Goal: Information Seeking & Learning: Learn about a topic

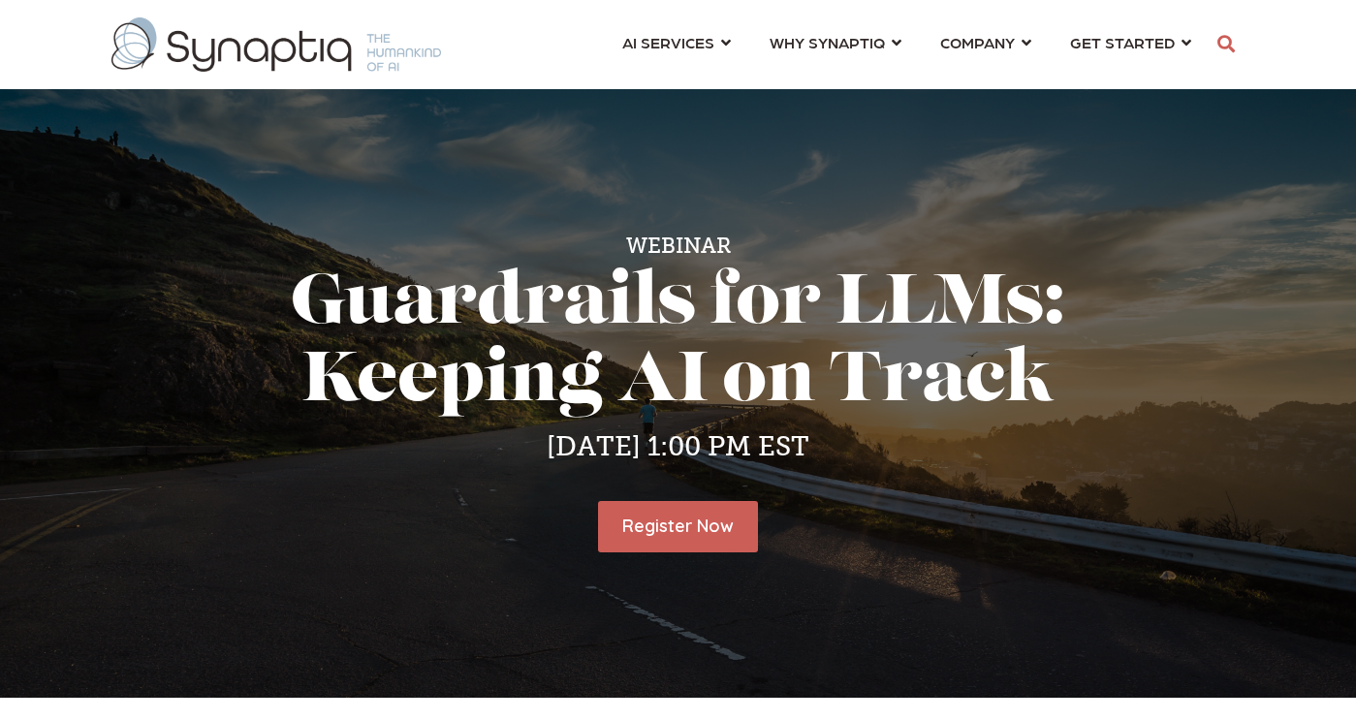
scroll to position [0, 9]
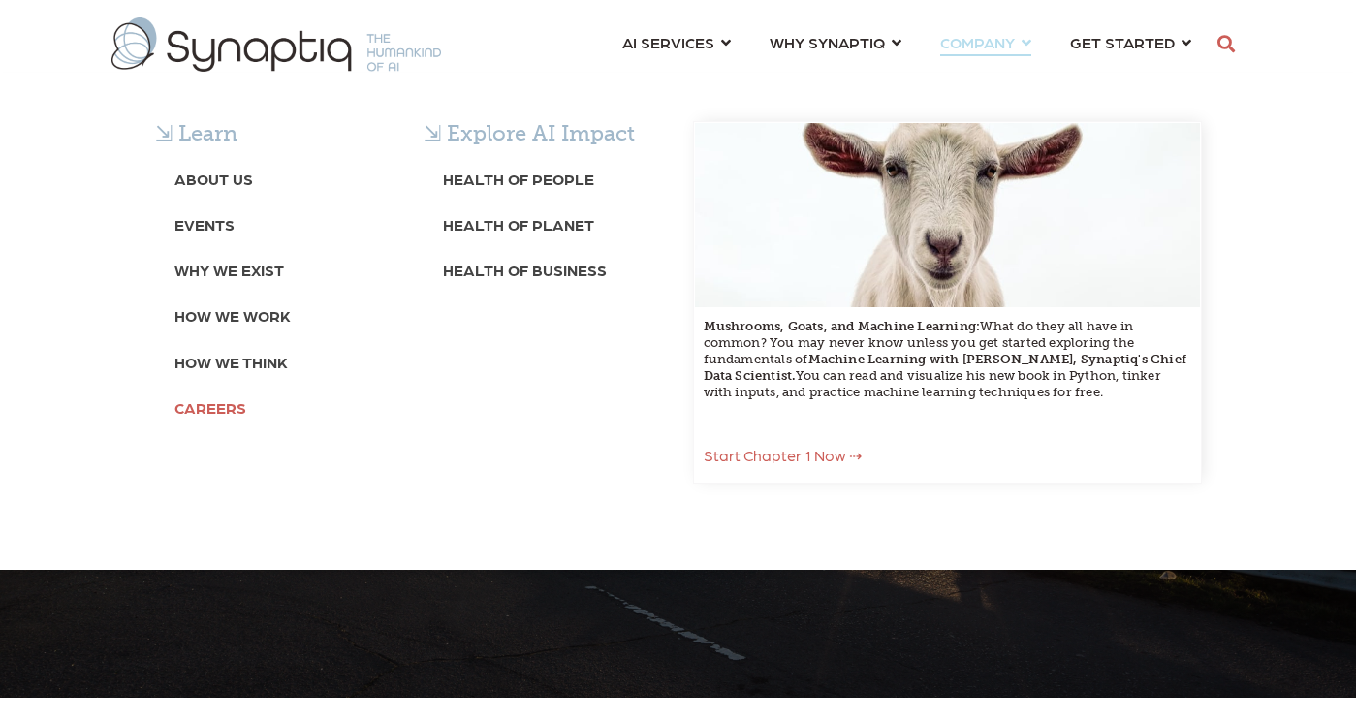
click at [218, 406] on b "Careers" at bounding box center [210, 407] width 72 height 18
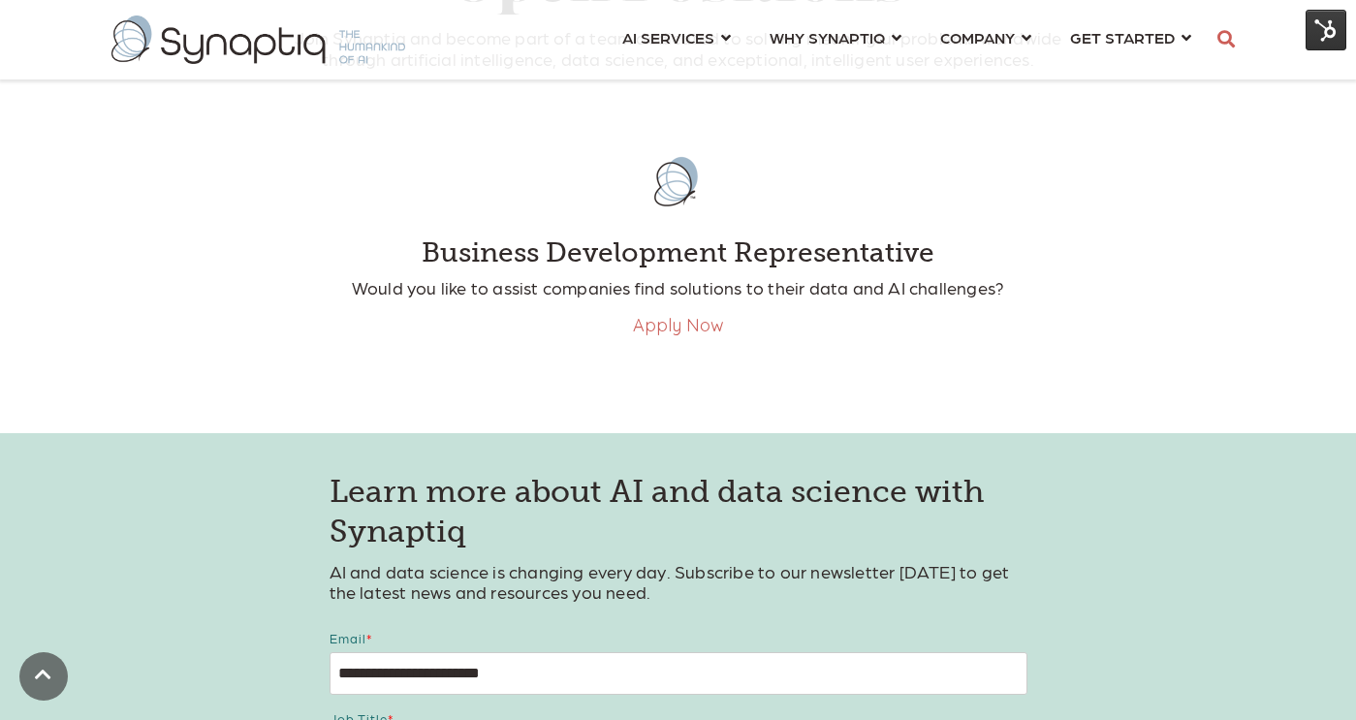
scroll to position [543, 0]
click at [662, 329] on link "Apply Now" at bounding box center [678, 324] width 91 height 22
click at [652, 329] on link "Apply Now" at bounding box center [678, 324] width 91 height 22
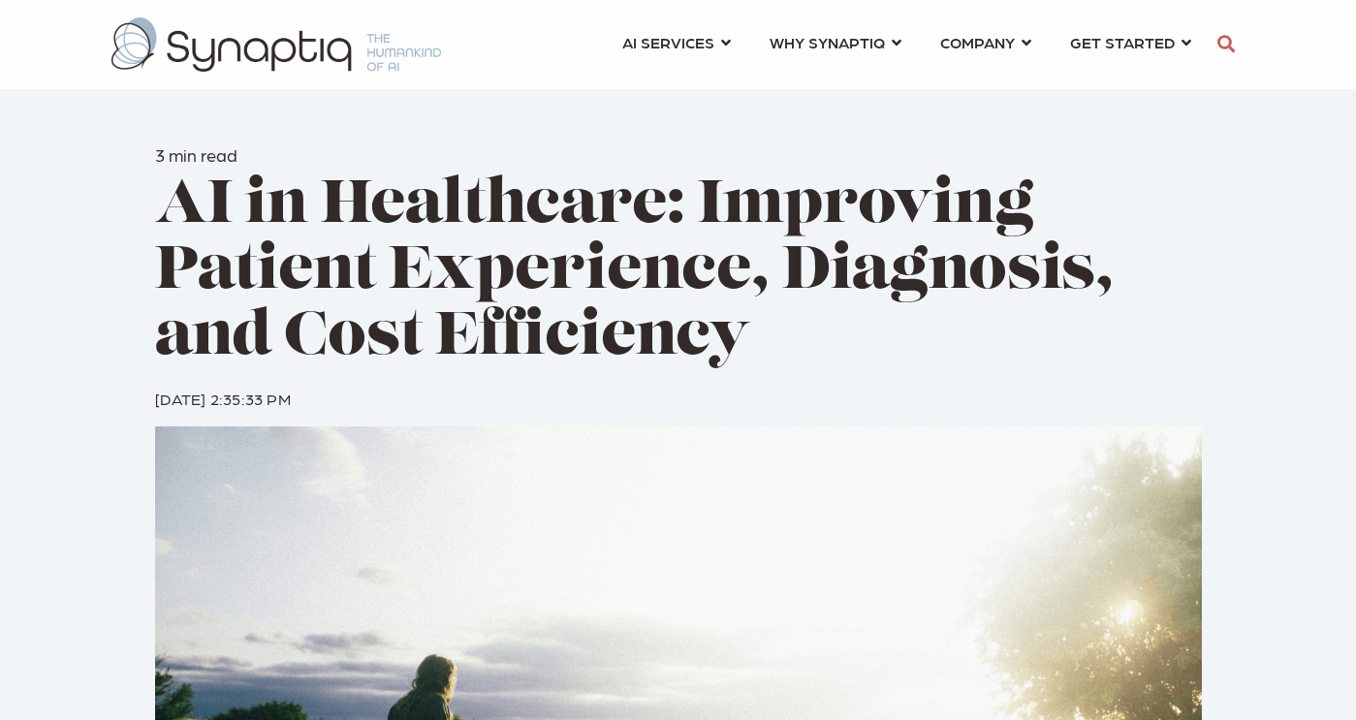
scroll to position [0, 9]
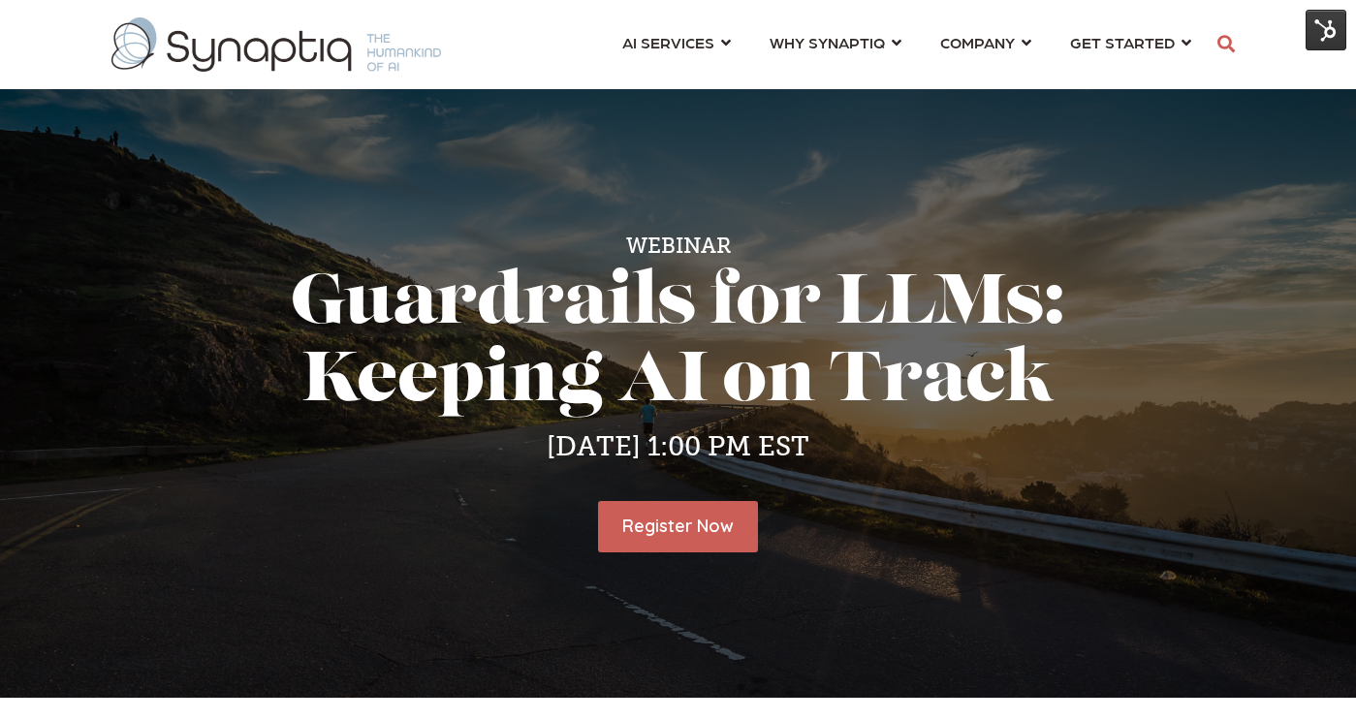
scroll to position [0, 9]
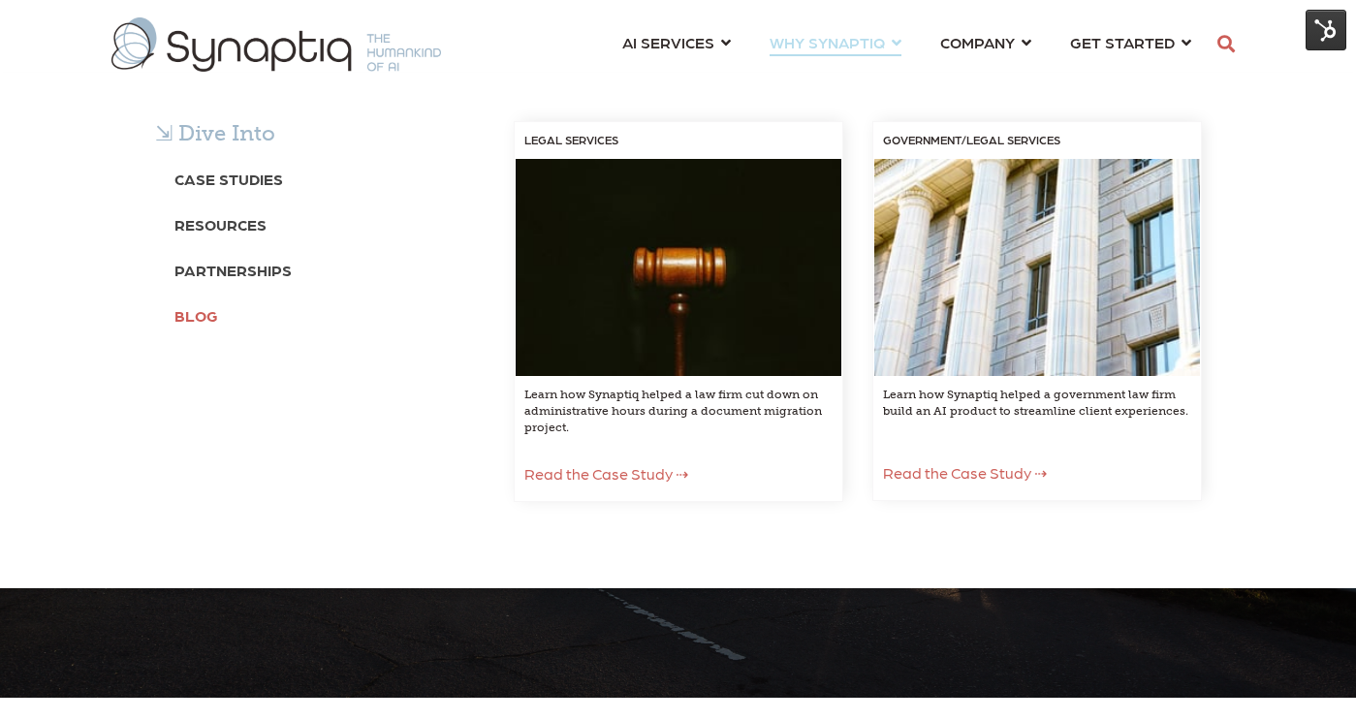
click at [206, 315] on b "Blog" at bounding box center [196, 315] width 44 height 18
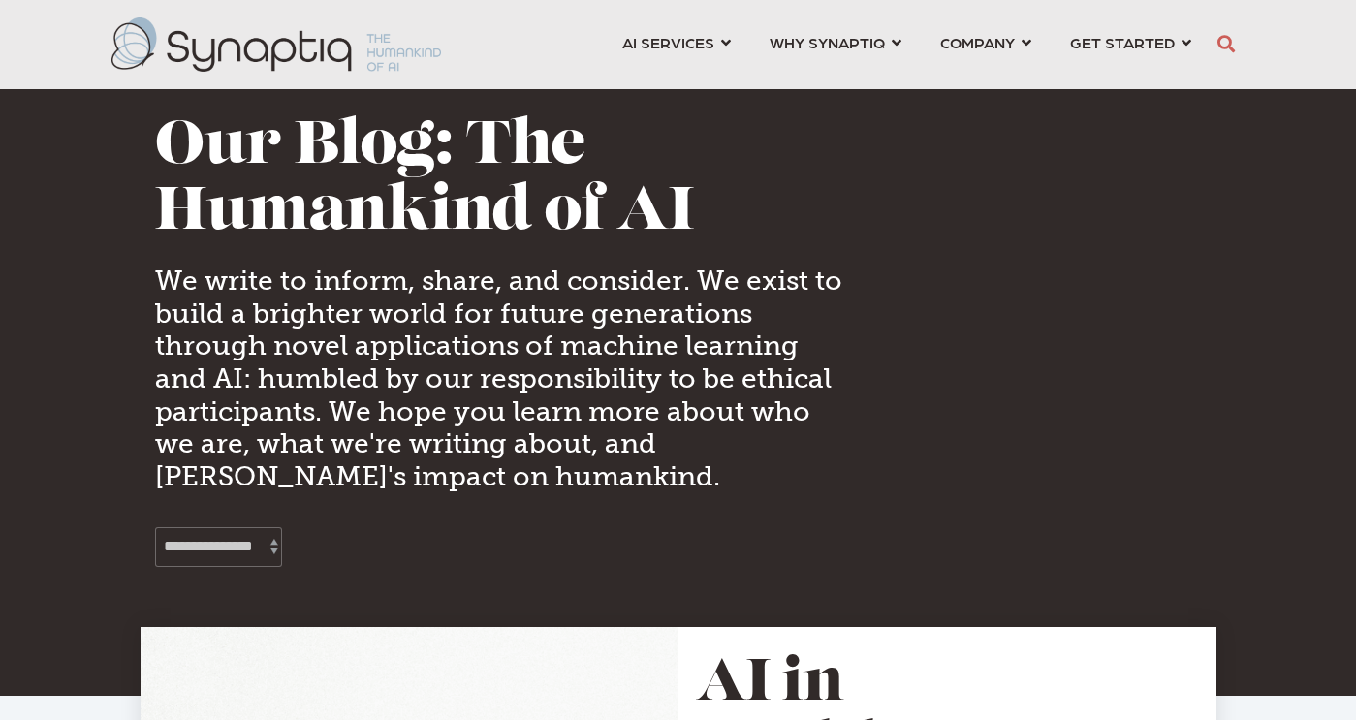
scroll to position [0, 9]
click at [192, 319] on h4 "We write to inform, share, and consider. We exist to build a brighter world for…" at bounding box center [499, 379] width 688 height 228
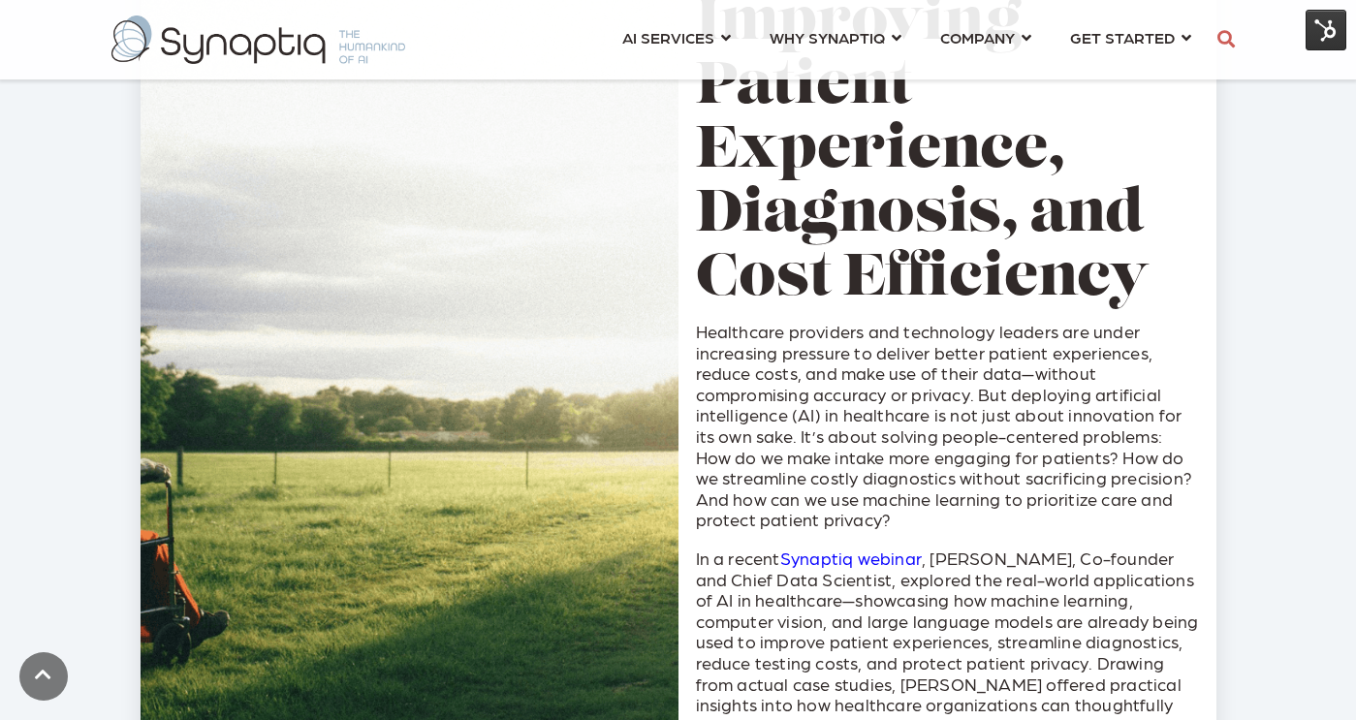
scroll to position [782, 0]
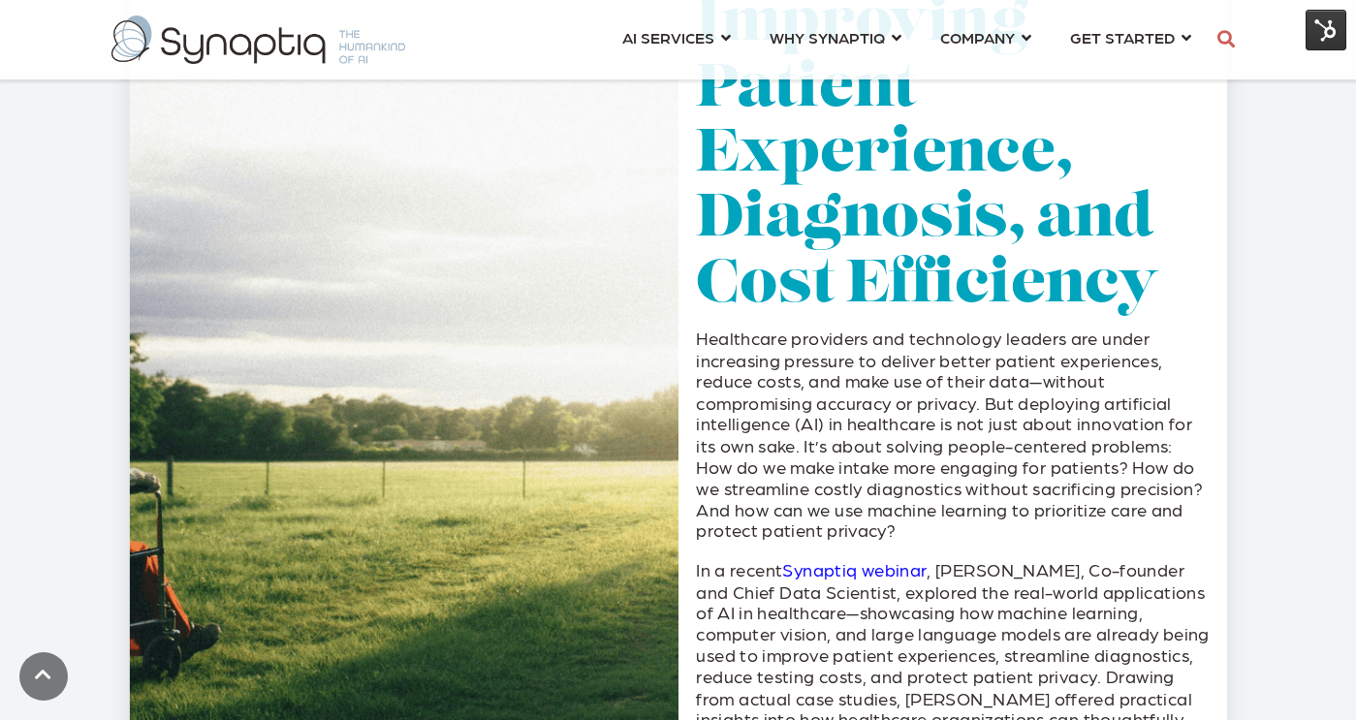
click at [864, 297] on link "AI in Healthcare: Improving Patient Experience, Diagnosis, and Cost Efficiency" at bounding box center [927, 90] width 462 height 451
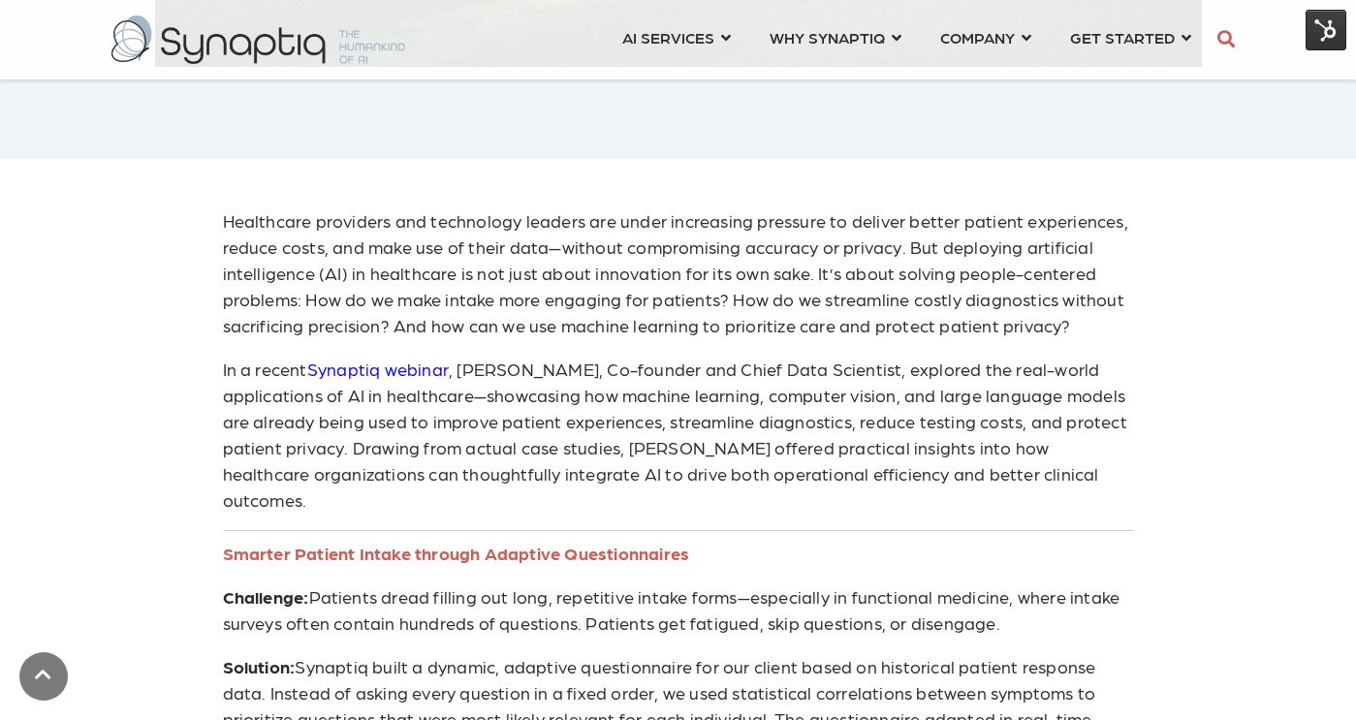
scroll to position [952, 0]
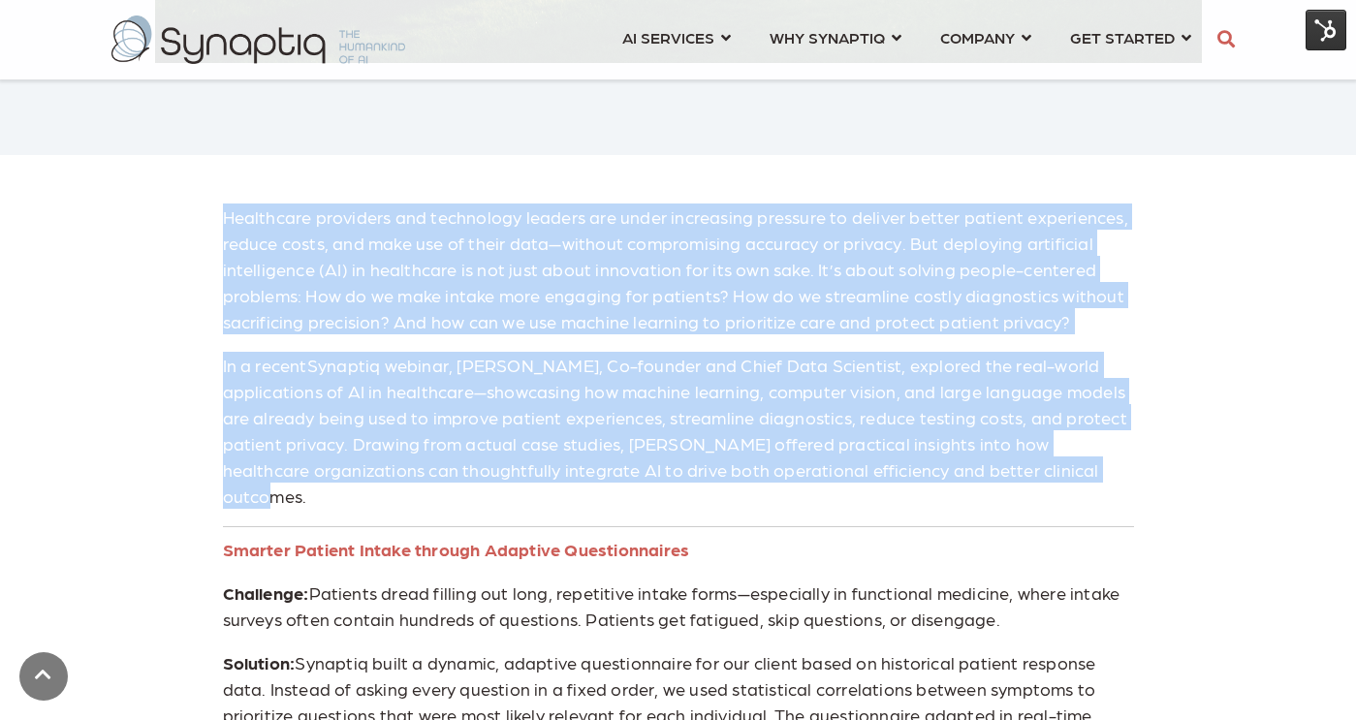
drag, startPoint x: 224, startPoint y: 217, endPoint x: 1113, endPoint y: 468, distance: 923.5
copy span "Healthcare providers and technology leaders are under increasing pressure to de…"
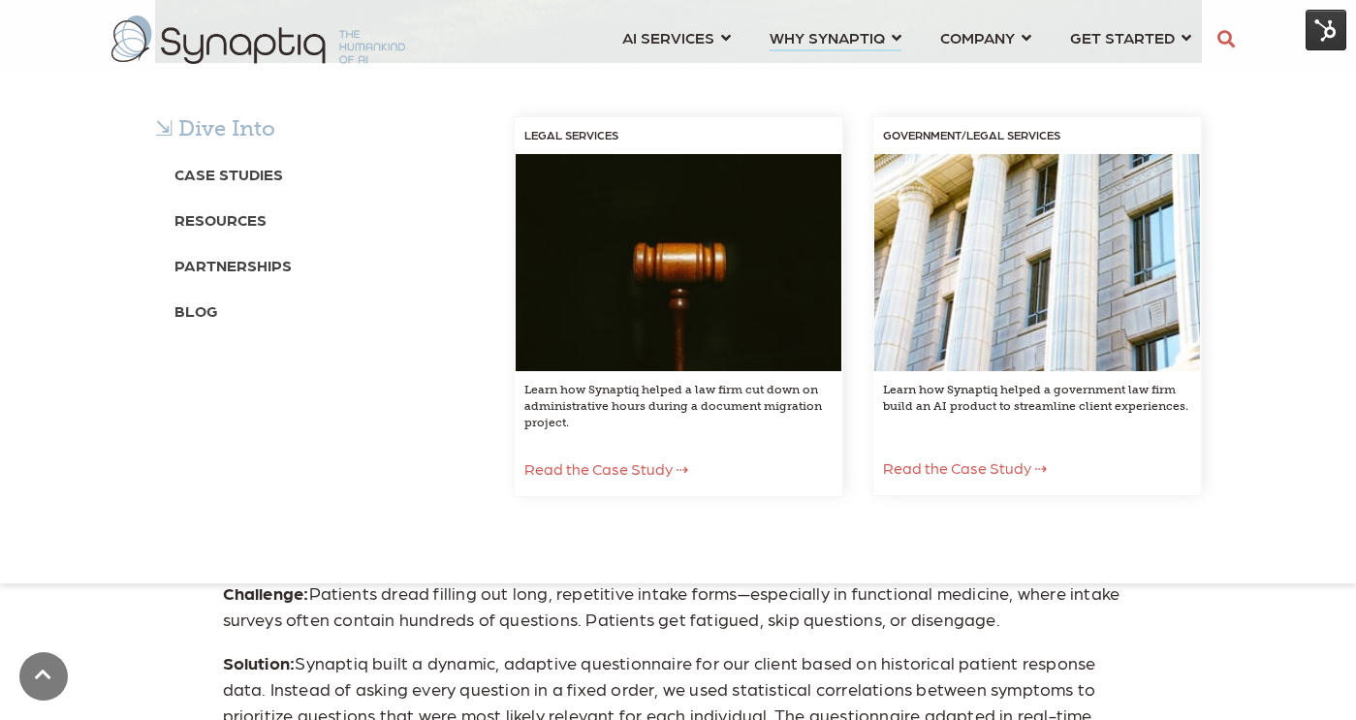
click at [804, 37] on span "WHY SYNAPTIQ ⇲ Dive Into Case Studies Resources Partnerships Blog LEGAL SERVICE…" at bounding box center [826, 37] width 115 height 26
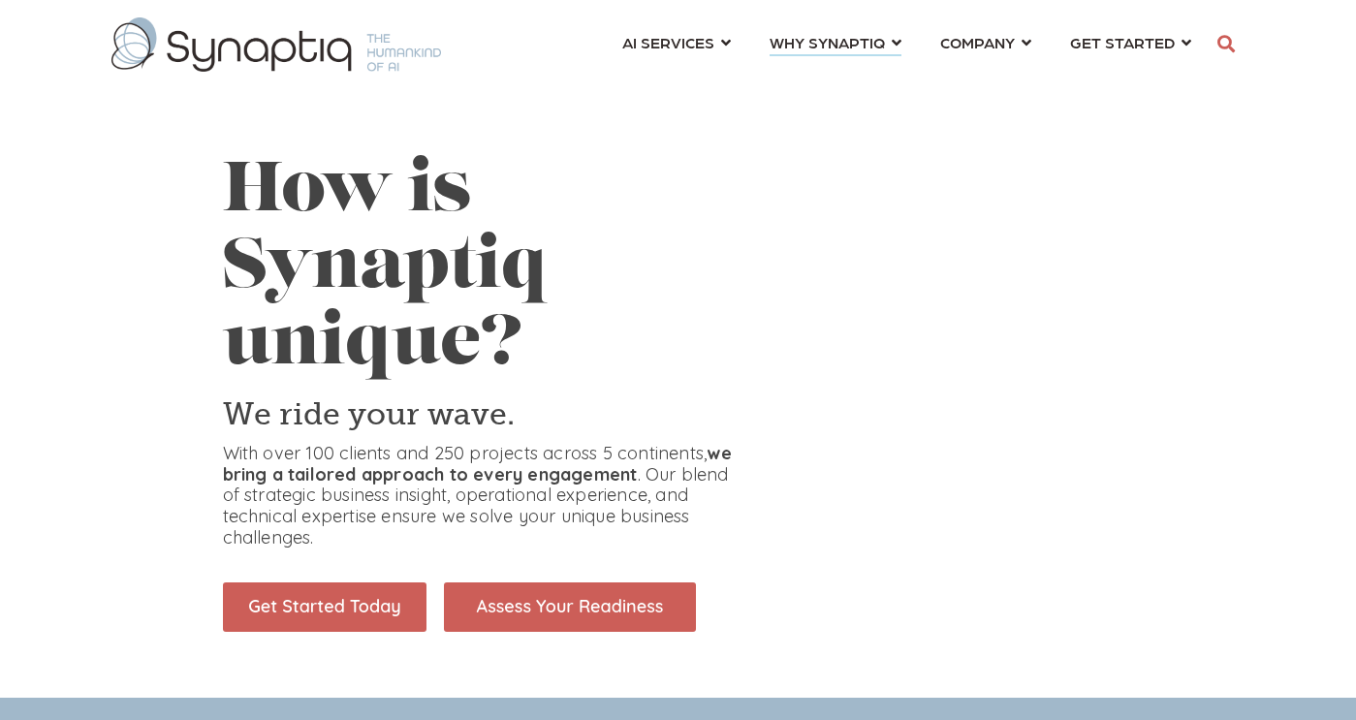
scroll to position [0, 9]
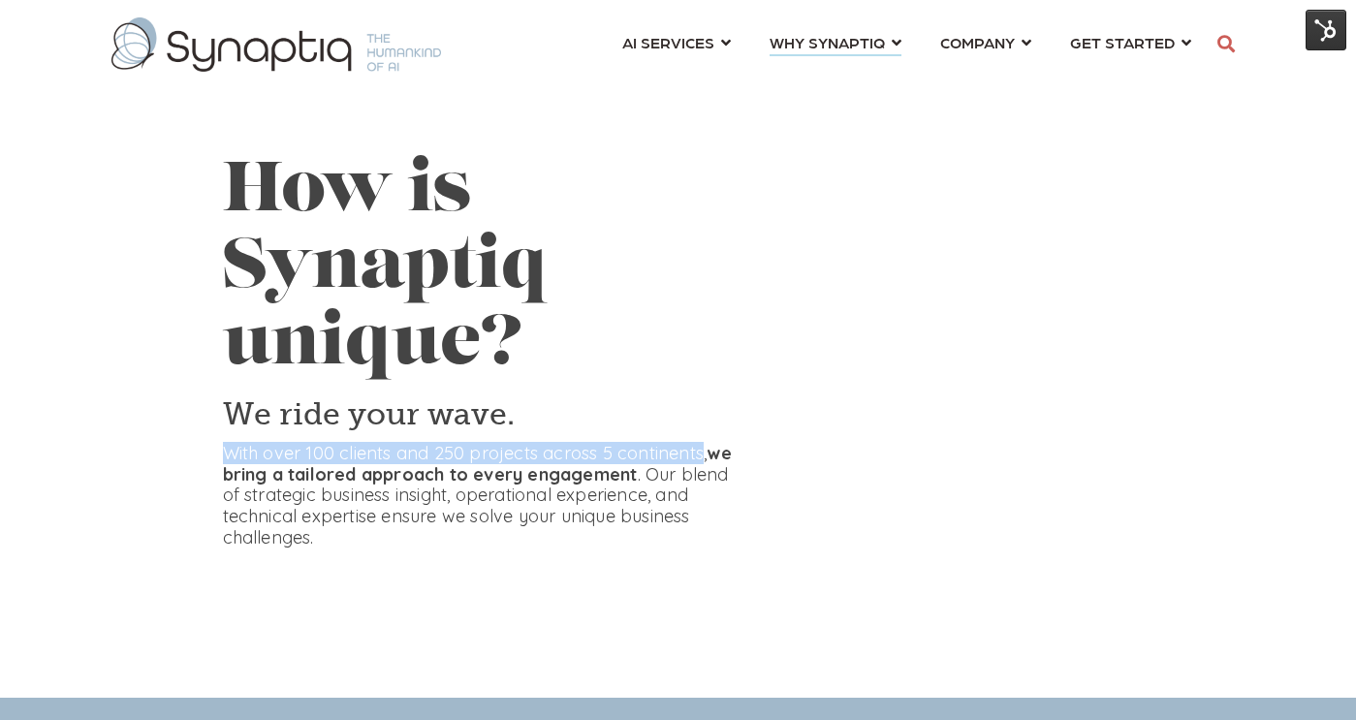
drag, startPoint x: 223, startPoint y: 451, endPoint x: 699, endPoint y: 452, distance: 475.8
click at [699, 452] on p "With over 100 clients and 250 projects across 5 continents, we bring a tailored…" at bounding box center [482, 495] width 519 height 105
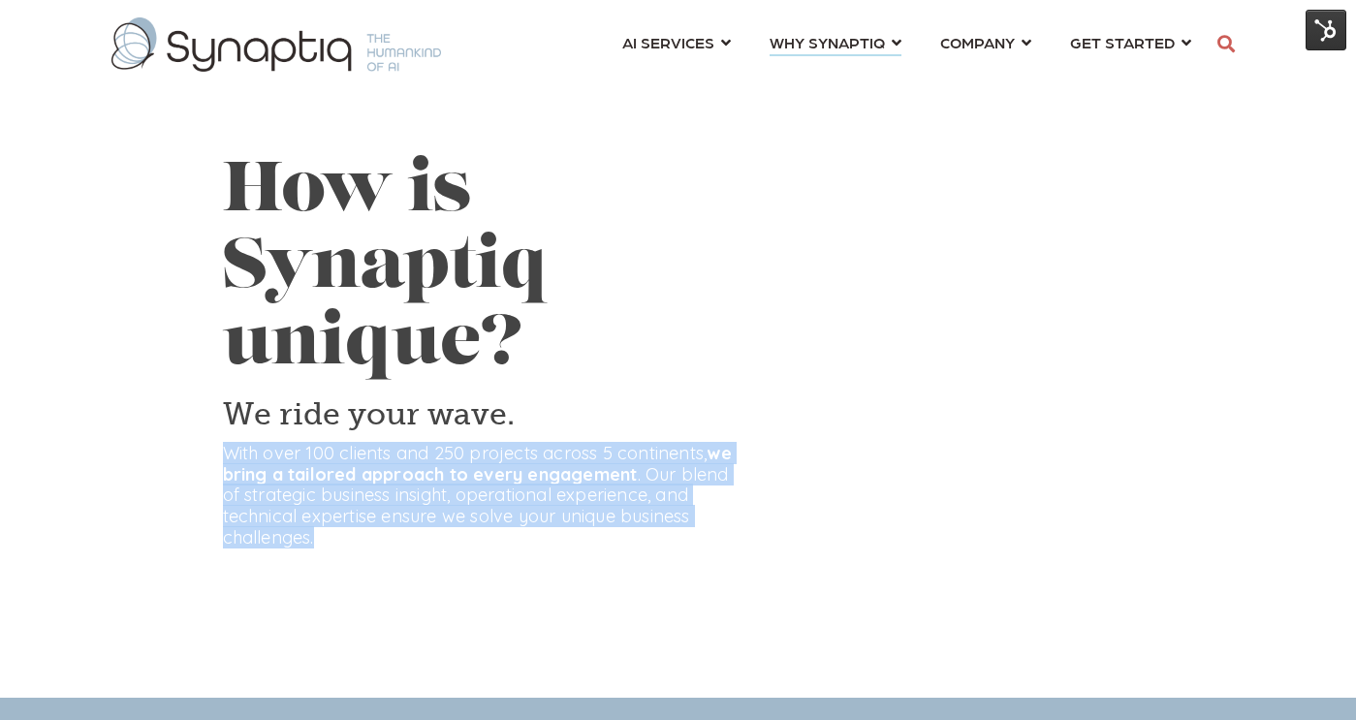
click at [627, 532] on p "With over 100 clients and 250 projects across 5 continents, we bring a tailored…" at bounding box center [482, 495] width 519 height 105
copy p "With over 100 clients and 250 projects across 5 continents, we bring a tailored…"
click at [210, 471] on div "How is Synaptiq unique? We ride your wave. With over 100 clients and 250 projec…" at bounding box center [482, 402] width 549 height 494
drag, startPoint x: 224, startPoint y: 452, endPoint x: 329, endPoint y: 531, distance: 131.4
click at [329, 531] on p "With over 100 clients and 250 projects across 5 continents, we bring a tailored…" at bounding box center [482, 495] width 519 height 105
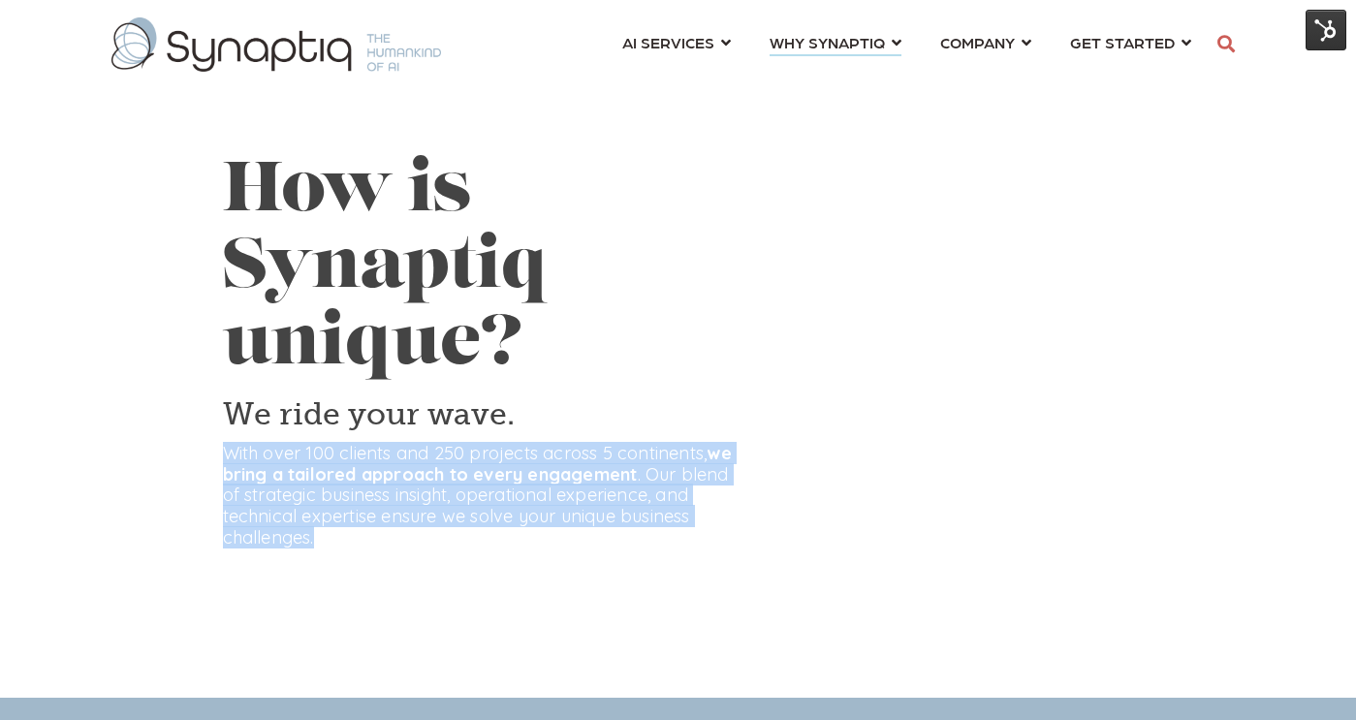
copy p "With over 100 clients and 250 projects across 5 continents, we bring a tailored…"
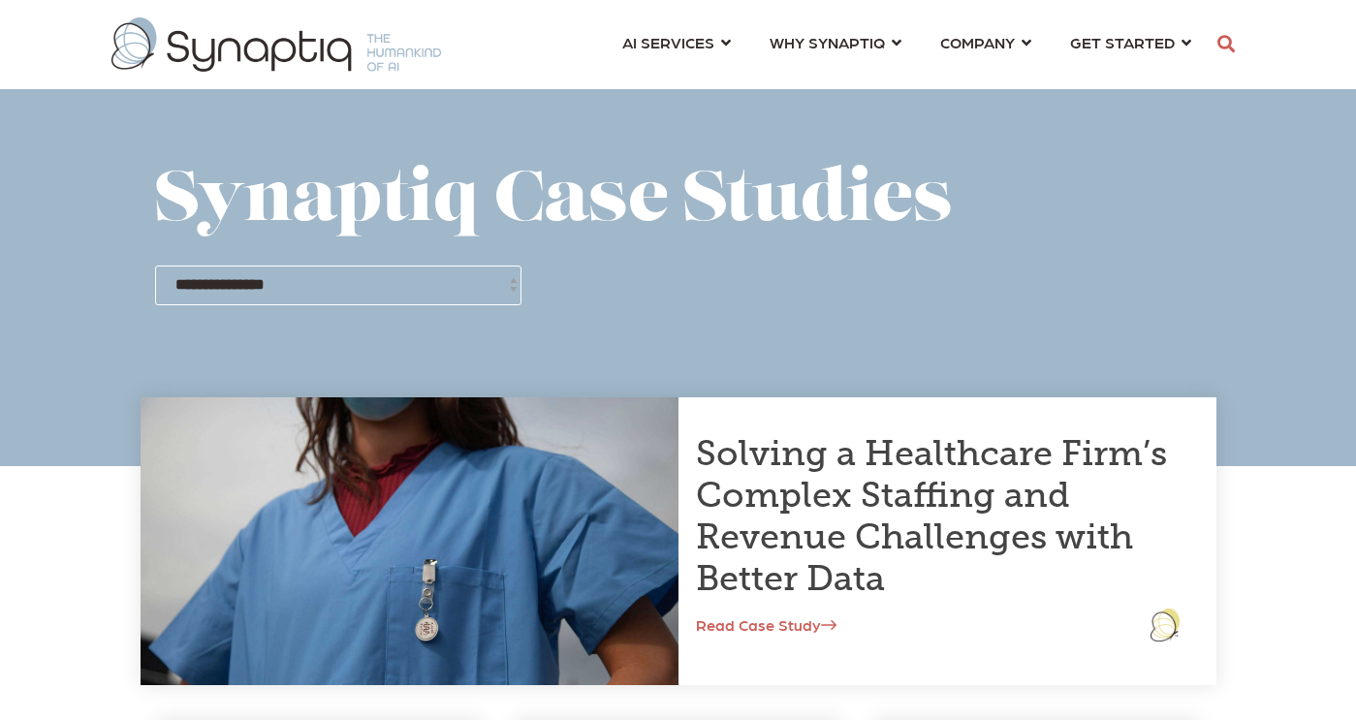
scroll to position [0, 9]
